Goal: Find specific page/section: Find specific page/section

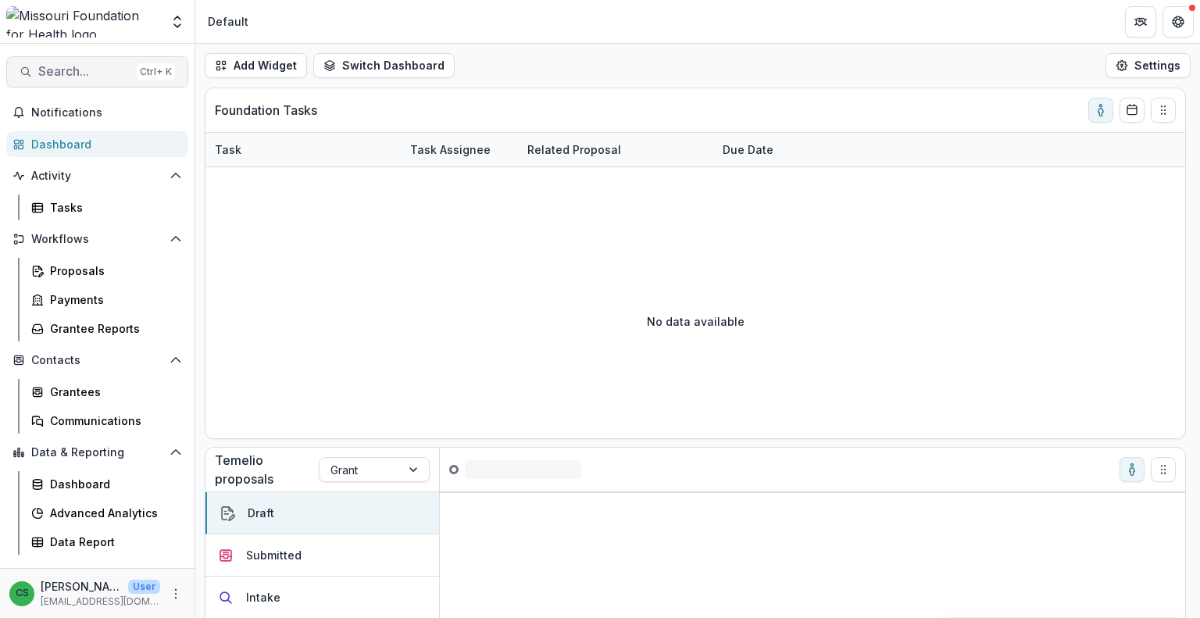
click at [41, 71] on span "Search..." at bounding box center [84, 71] width 92 height 15
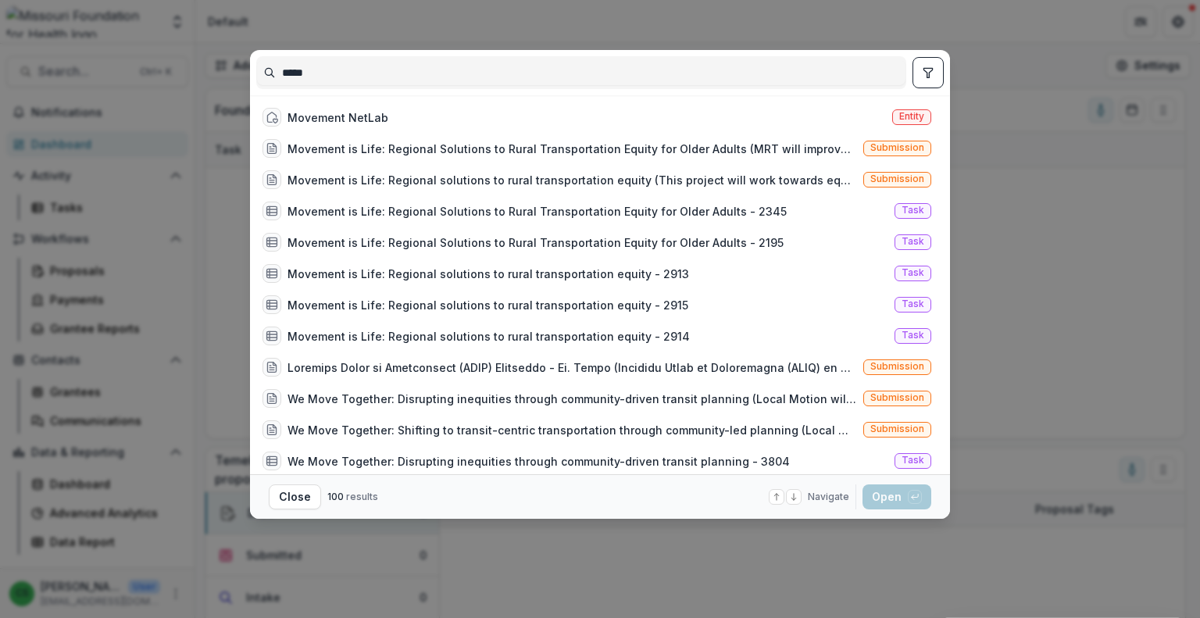
type input "****"
click at [933, 68] on icon "toggle filters" at bounding box center [928, 72] width 12 height 12
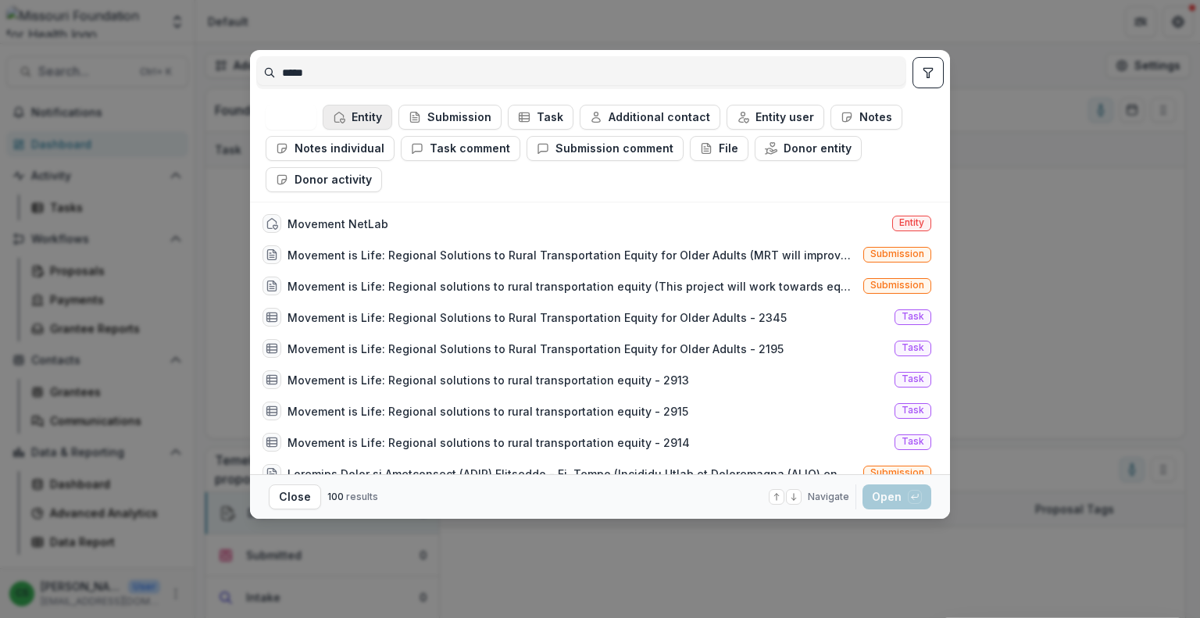
click at [370, 118] on button "Entity" at bounding box center [358, 117] width 70 height 25
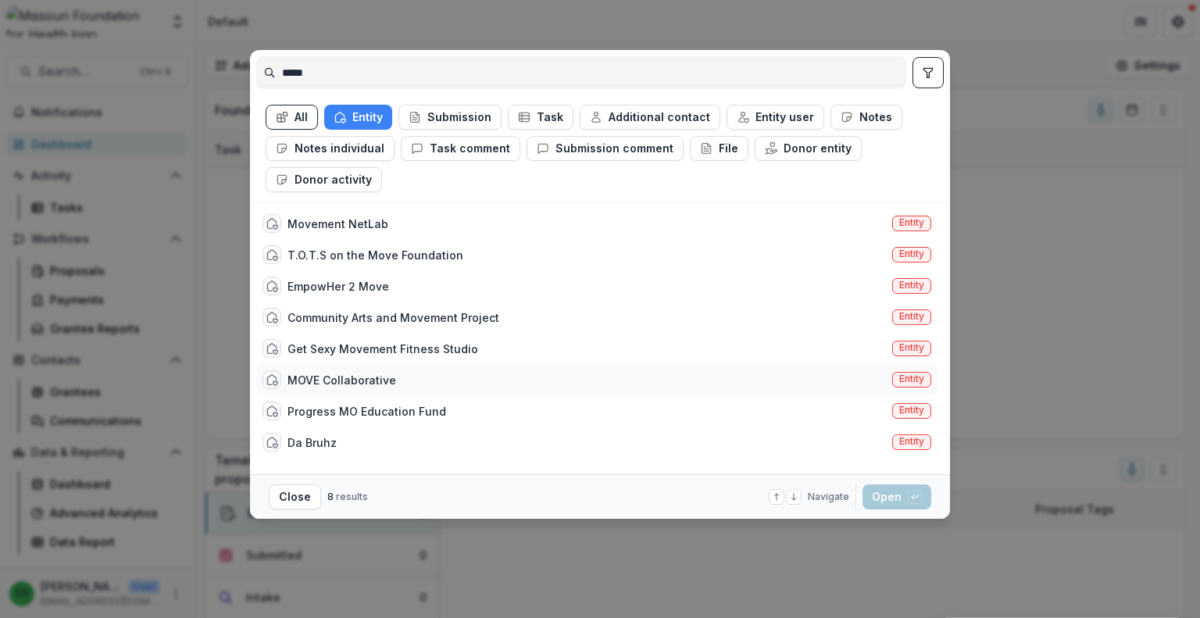
click at [536, 387] on div "MOVE Collaborative Entity" at bounding box center [596, 379] width 681 height 31
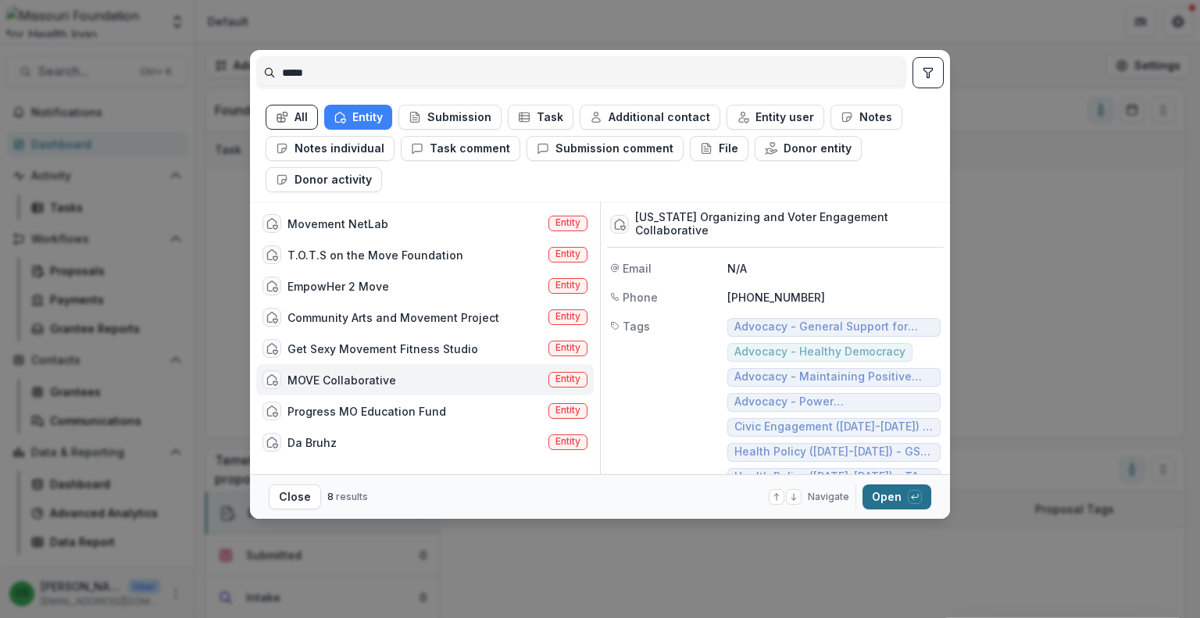
click at [900, 496] on button "Open with enter key" at bounding box center [896, 496] width 69 height 25
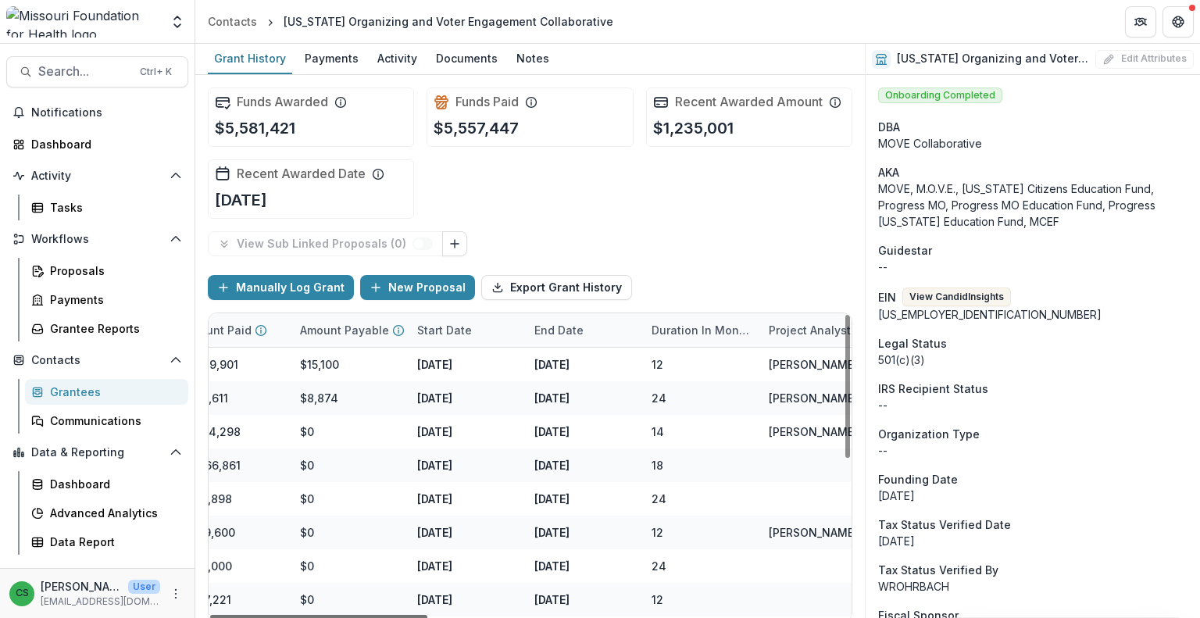
scroll to position [0, 1219]
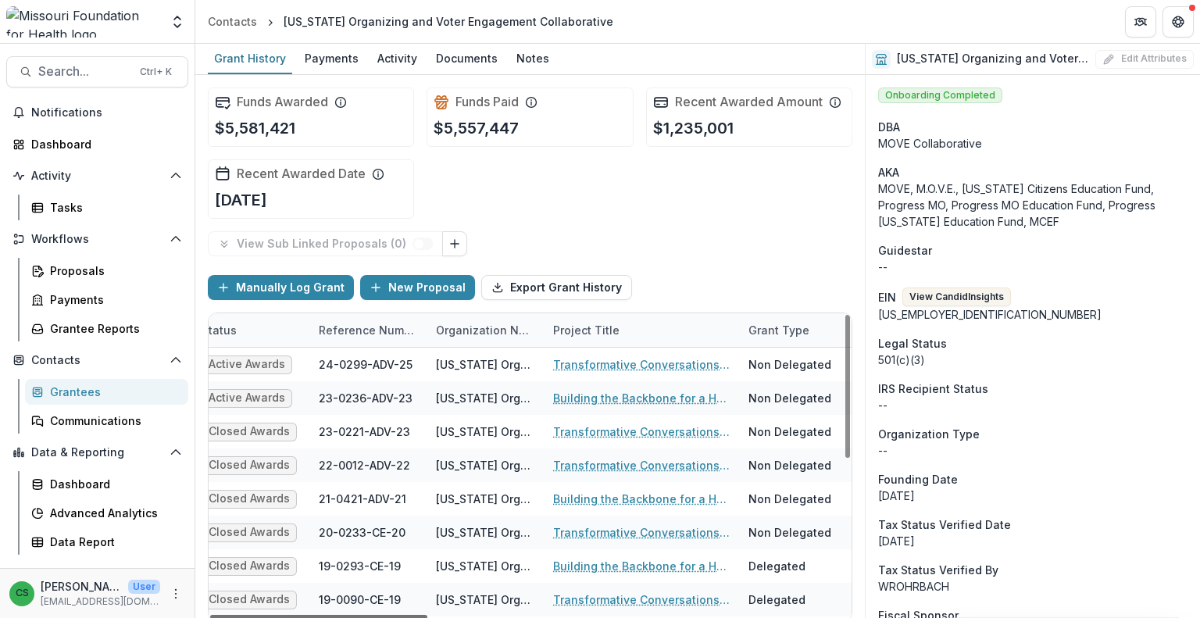
drag, startPoint x: 400, startPoint y: 617, endPoint x: 437, endPoint y: 612, distance: 37.1
click at [427, 615] on div at bounding box center [318, 617] width 217 height 5
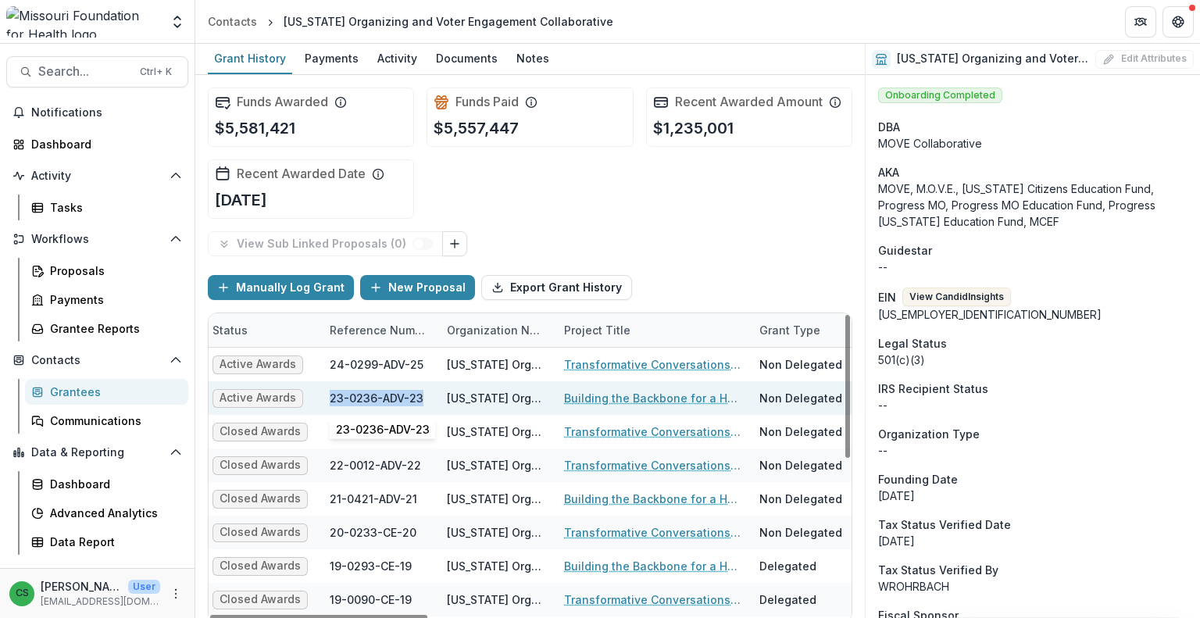
drag, startPoint x: 330, startPoint y: 394, endPoint x: 423, endPoint y: 399, distance: 93.1
click at [423, 399] on div "23-0236-ADV-23" at bounding box center [379, 398] width 98 height 34
copy div "23-0236-ADV-23"
